Goal: Task Accomplishment & Management: Manage account settings

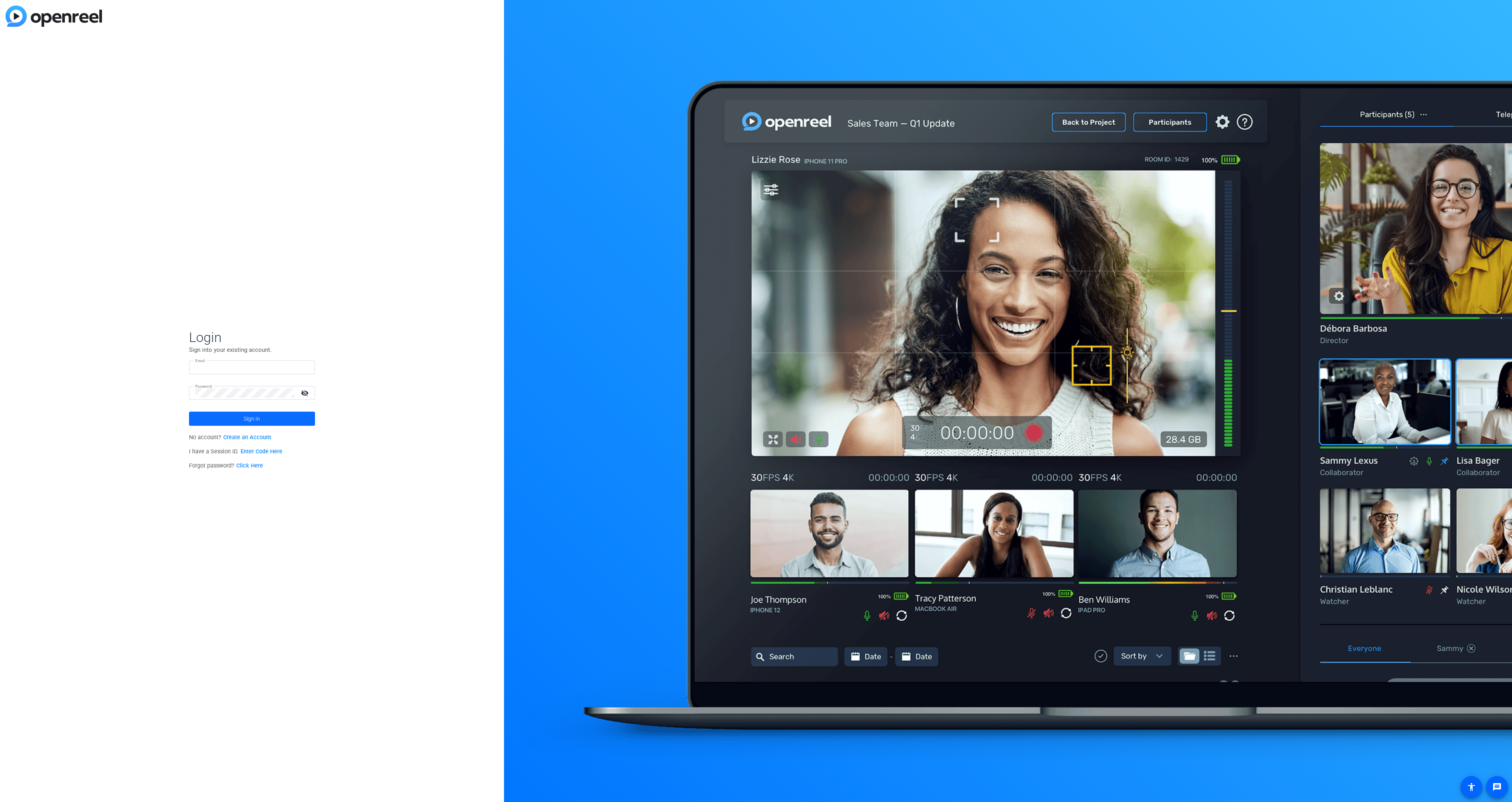
type input "[PERSON_NAME][EMAIL_ADDRESS][PERSON_NAME][DOMAIN_NAME]"
click at [208, 419] on span at bounding box center [251, 418] width 126 height 19
click at [240, 417] on div "W [DOMAIN_NAME] navigate_next" at bounding box center [251, 421] width 136 height 16
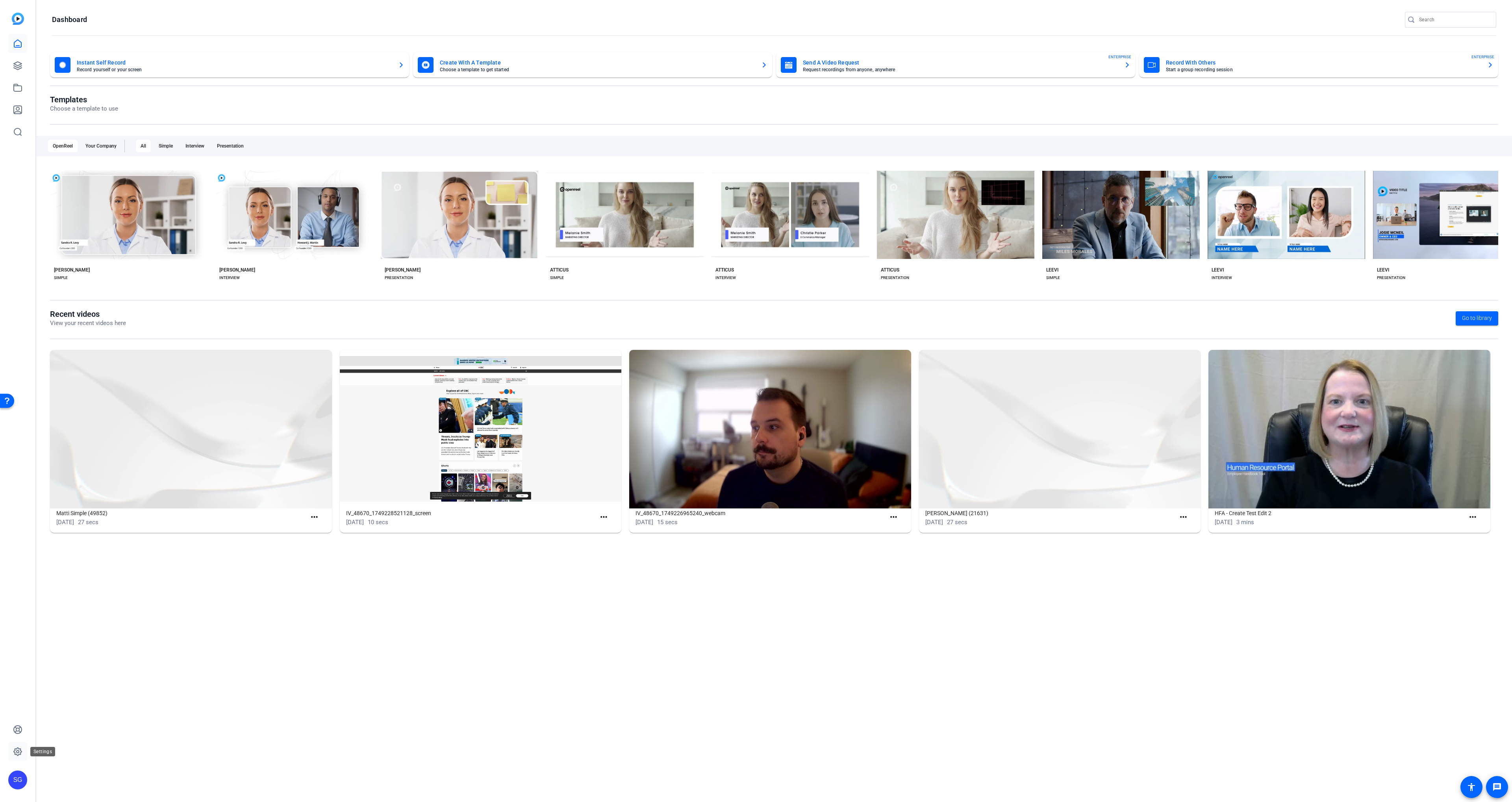
click at [18, 755] on icon at bounding box center [17, 751] width 9 height 9
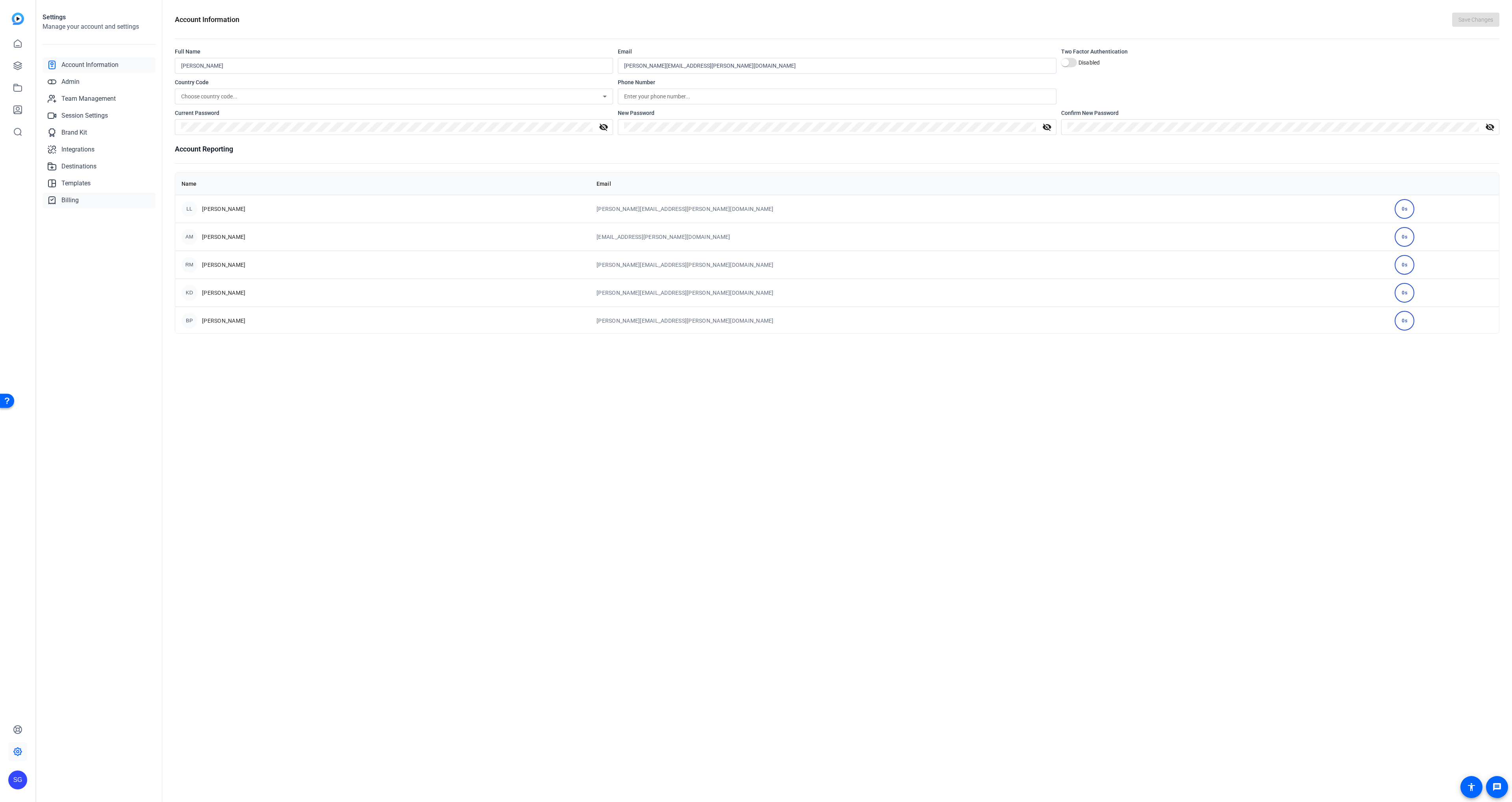
click at [131, 203] on link "Billing" at bounding box center [99, 200] width 113 height 16
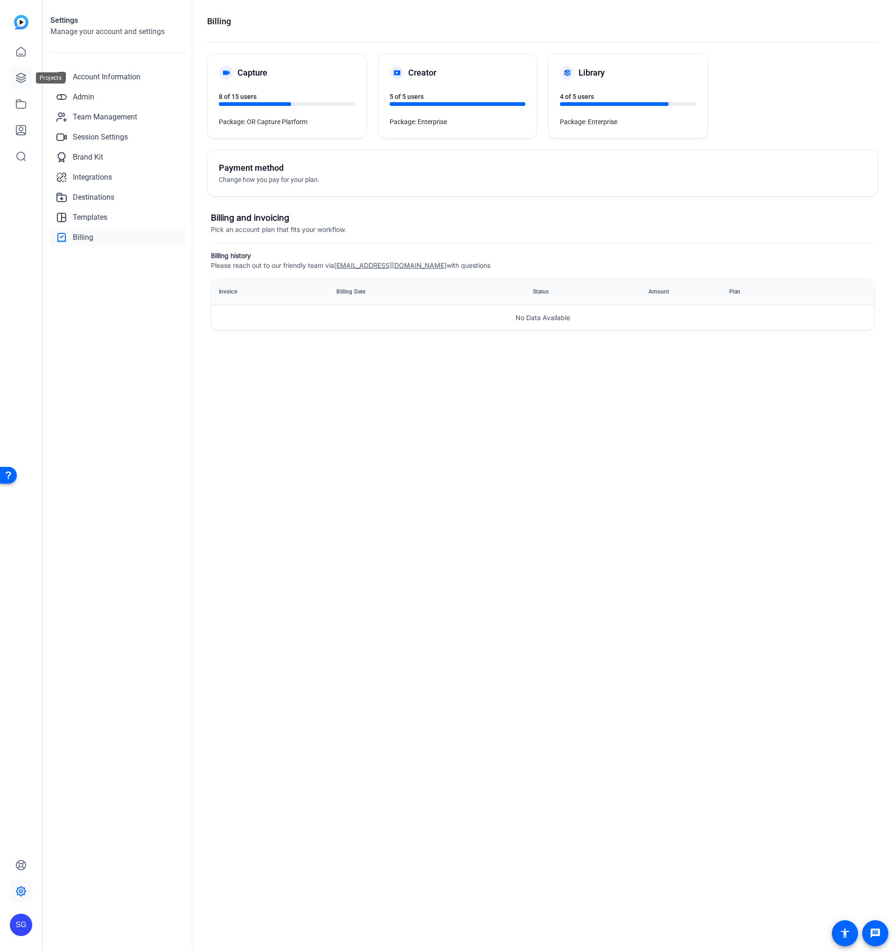
click at [20, 78] on icon at bounding box center [20, 77] width 11 height 11
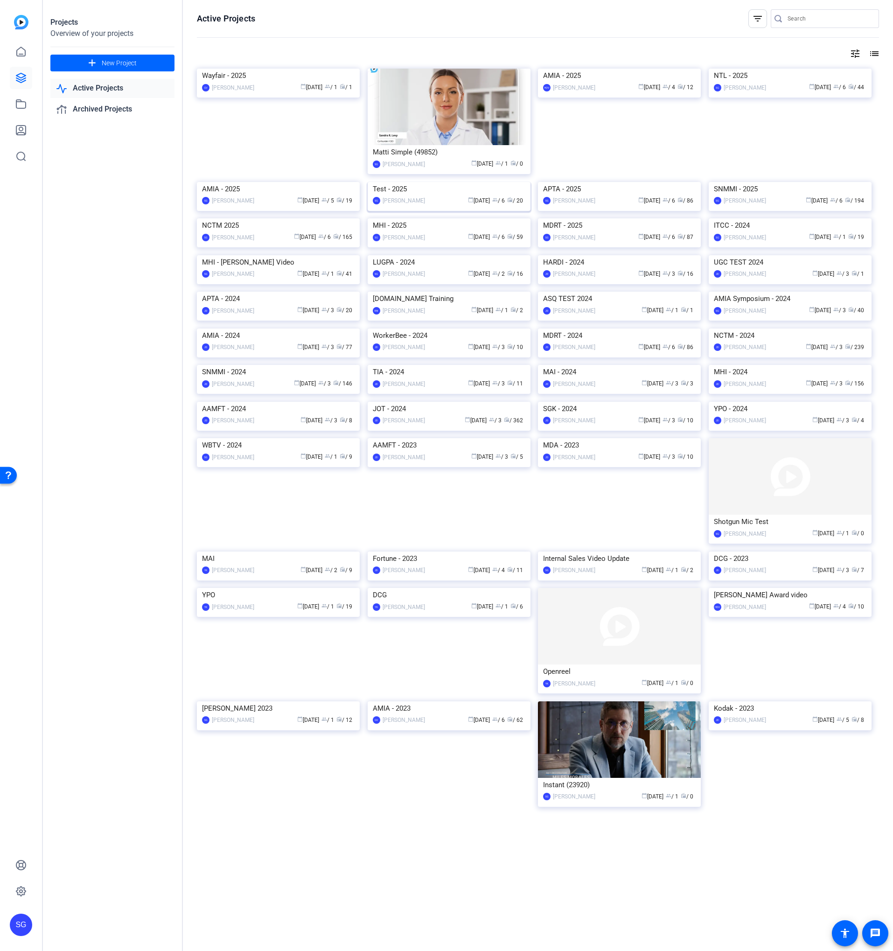
click at [423, 182] on img at bounding box center [449, 182] width 163 height 0
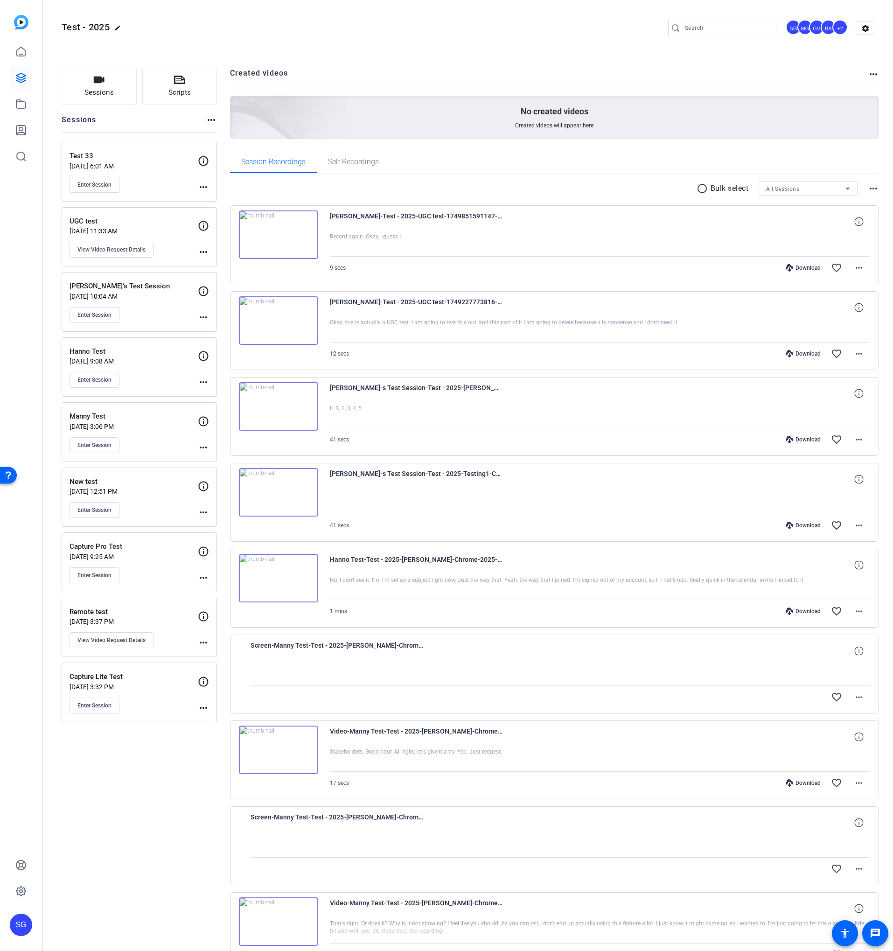
click at [225, 150] on div "Sessions Scripts Sessions more_horiz Test 33 [DATE] 6:01 AM Enter Session more_…" at bounding box center [468, 586] width 850 height 1060
